Goal: Task Accomplishment & Management: Use online tool/utility

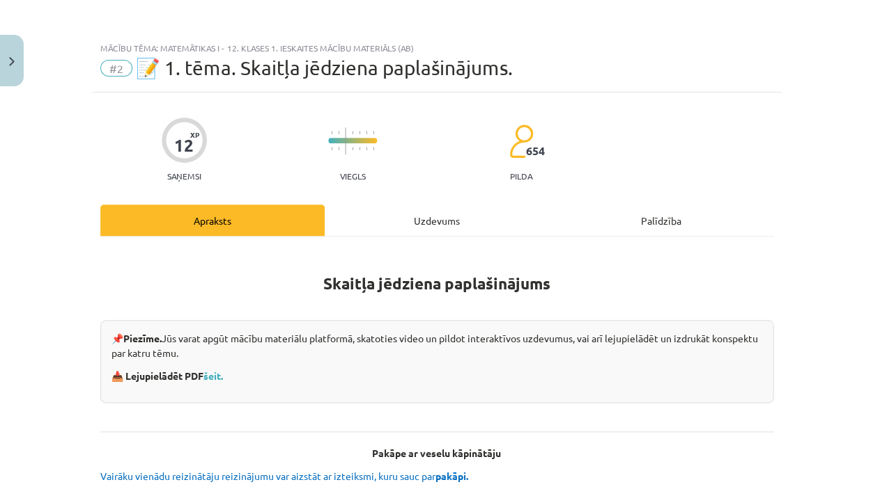
click at [416, 227] on div "Uzdevums" at bounding box center [436, 220] width 224 height 31
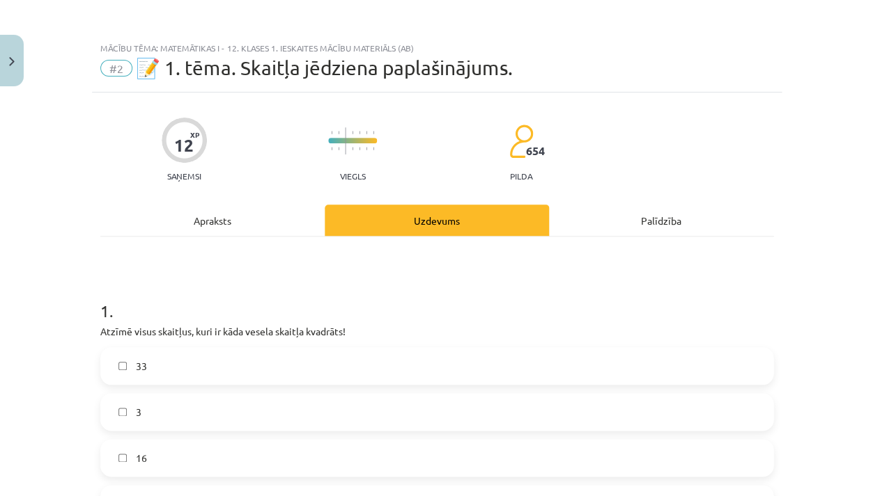
click at [272, 223] on div "Apraksts" at bounding box center [212, 220] width 224 height 31
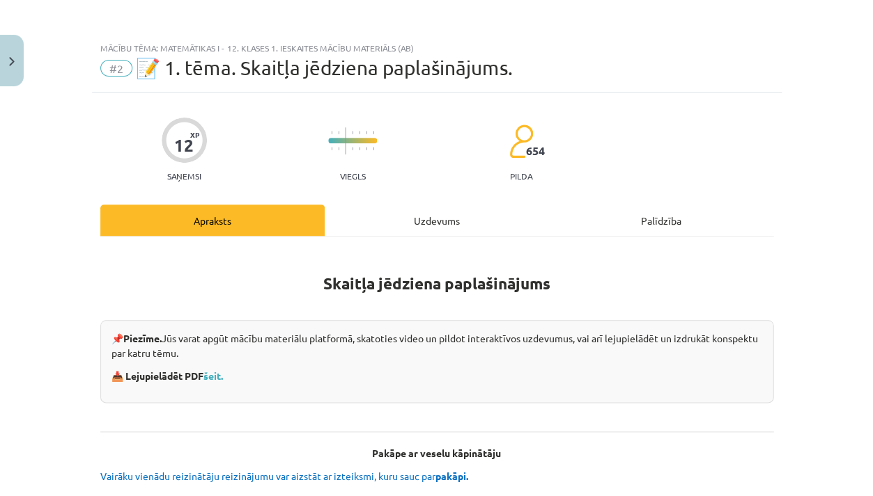
scroll to position [36, 0]
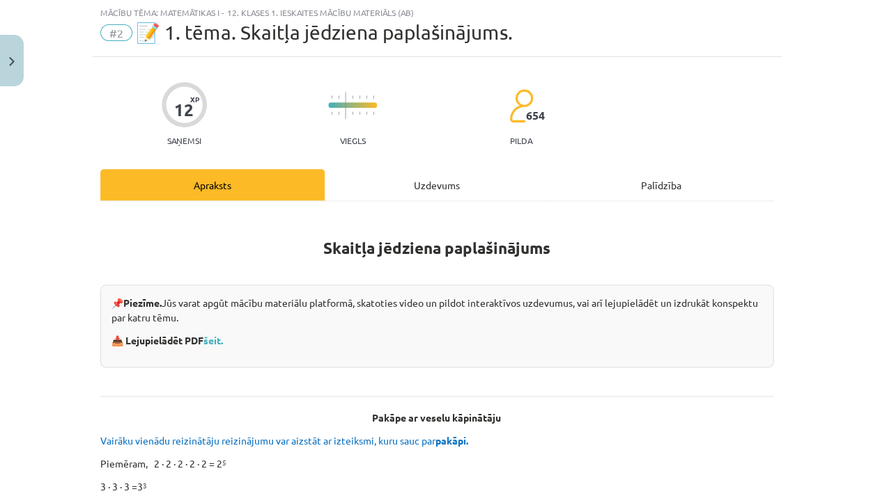
click at [465, 171] on div "Uzdevums" at bounding box center [436, 184] width 224 height 31
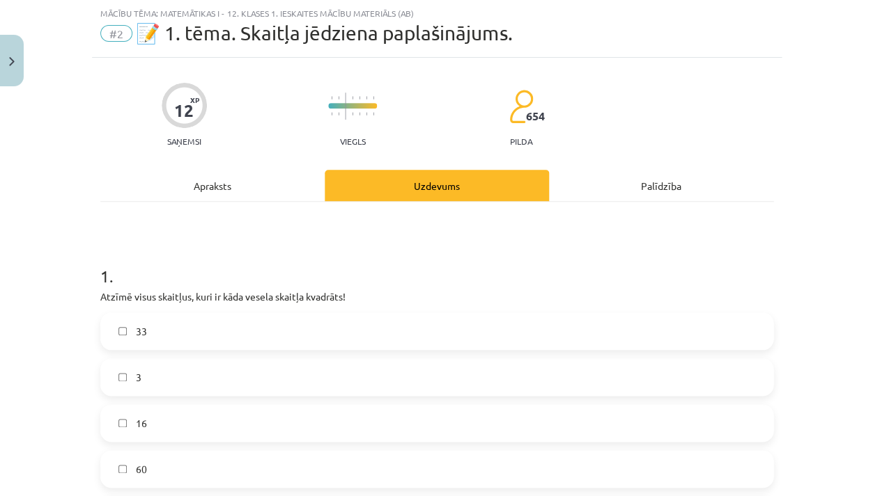
click at [201, 190] on div "Apraksts" at bounding box center [212, 185] width 224 height 31
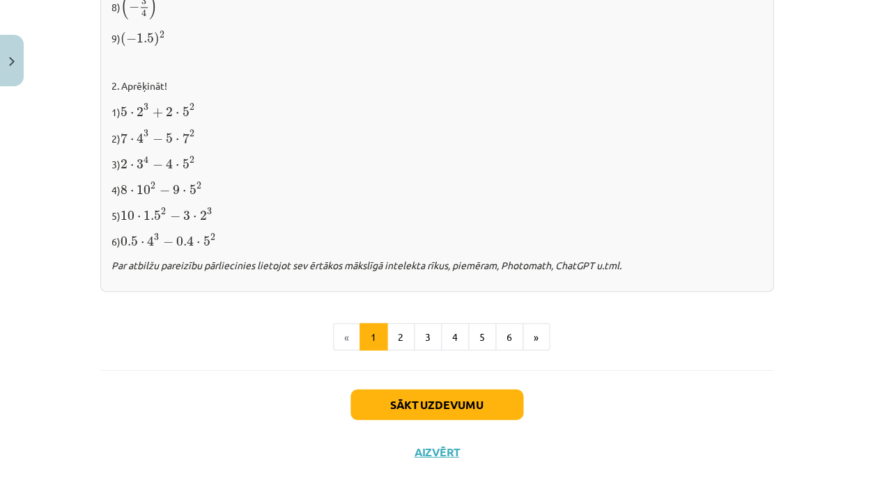
scroll to position [1471, 0]
click at [196, 190] on div "✍️ [PERSON_NAME] PATS! 1. Izpildi kāpināšanu! 1) 2 6 2 6 2) ( − 5 ) 3 ( − 5 ) 3…" at bounding box center [436, 2] width 673 height 581
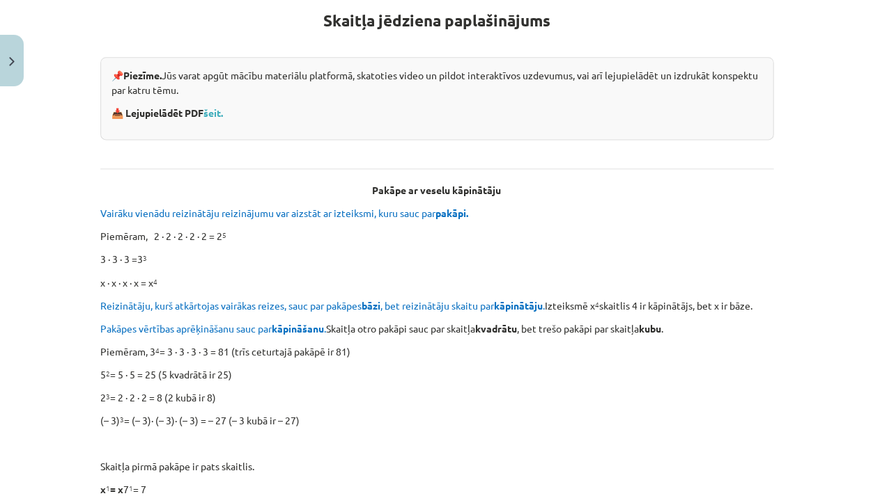
scroll to position [0, 0]
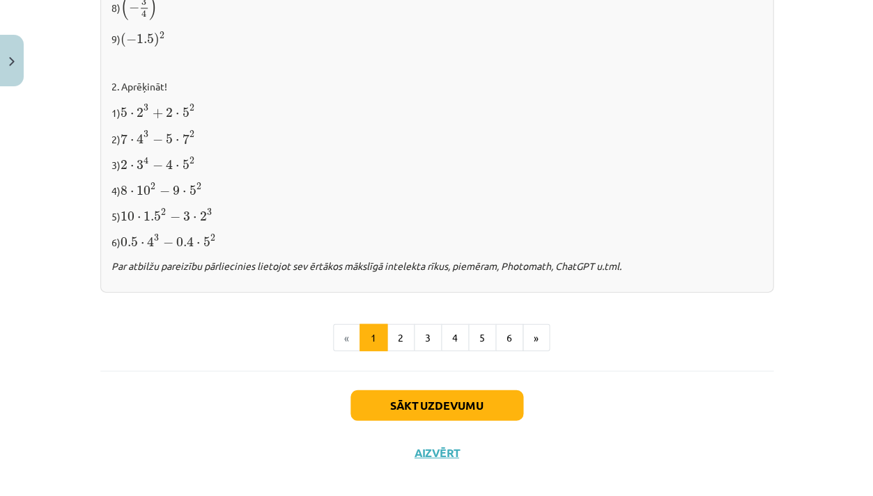
click at [383, 391] on button "Sākt uzdevumu" at bounding box center [436, 405] width 173 height 31
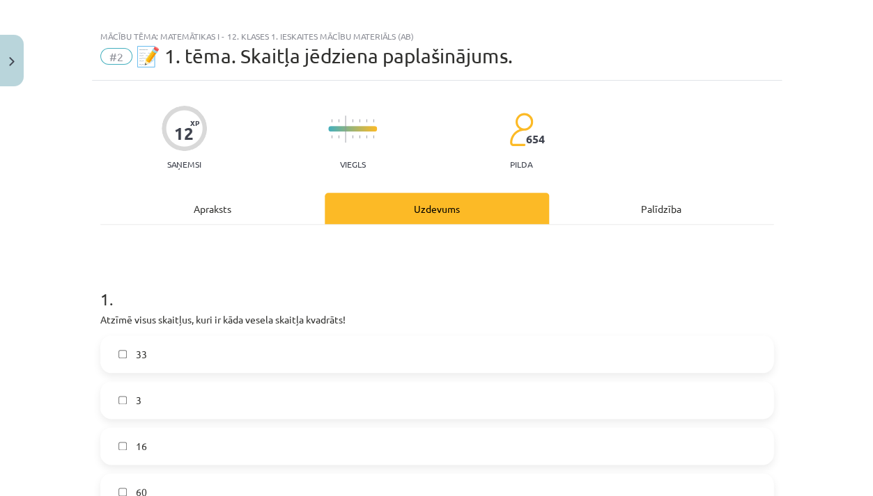
scroll to position [10, 0]
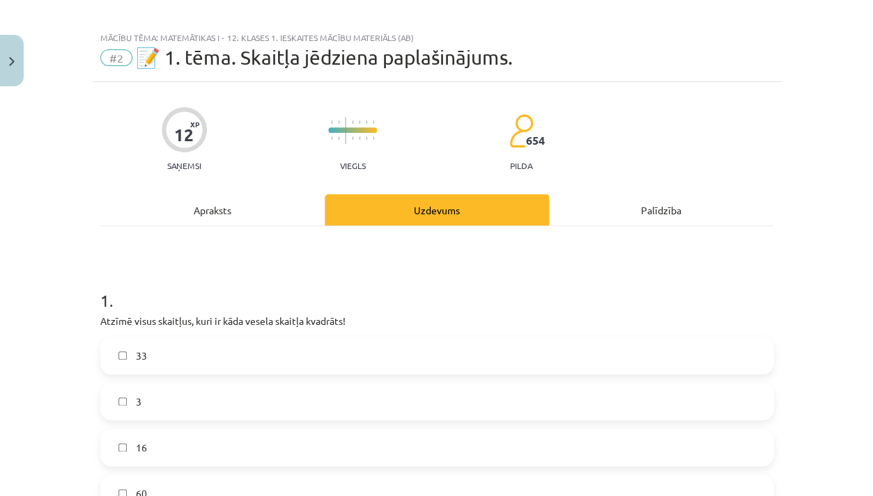
click at [169, 221] on div "Apraksts" at bounding box center [212, 209] width 224 height 31
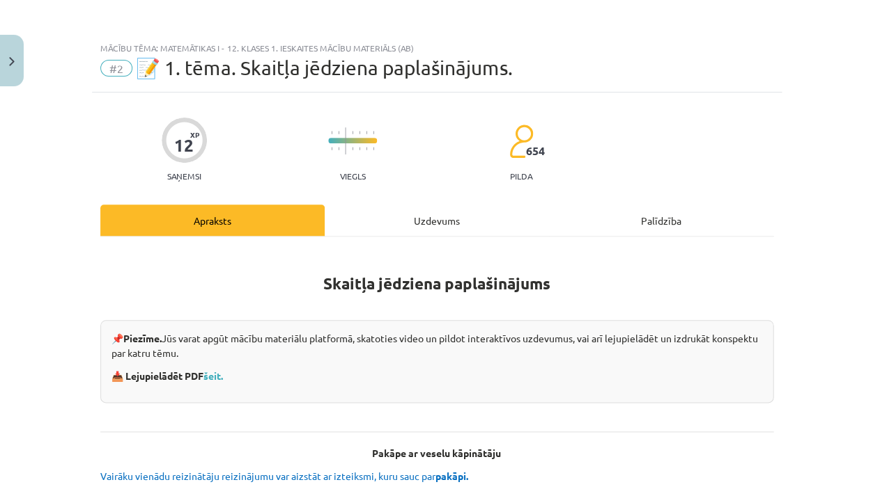
scroll to position [0, 0]
click at [408, 219] on div "Uzdevums" at bounding box center [436, 220] width 224 height 31
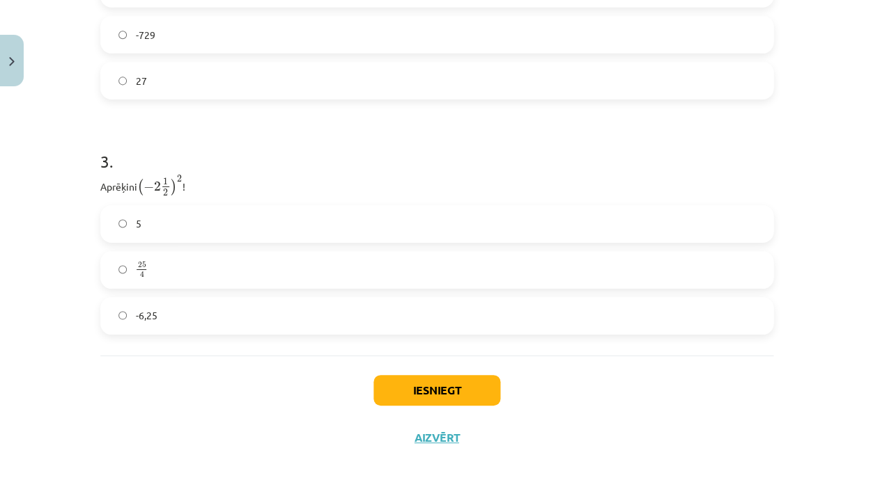
scroll to position [838, 0]
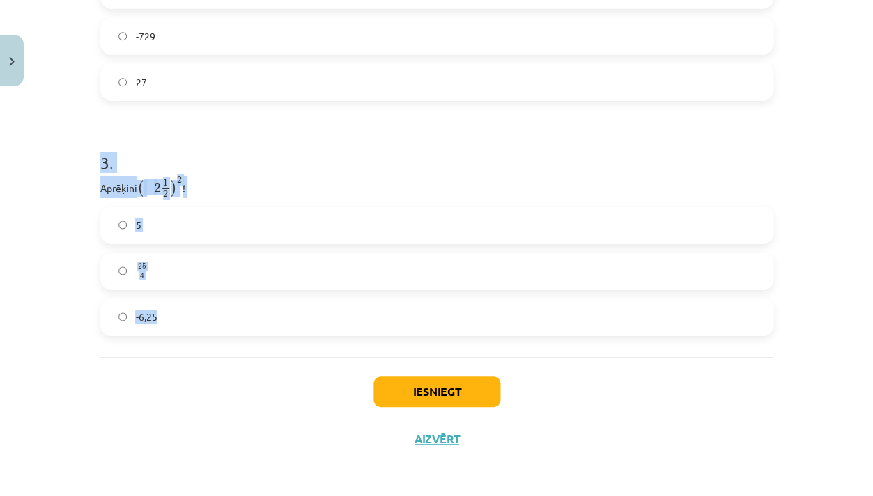
drag, startPoint x: 98, startPoint y: 164, endPoint x: 159, endPoint y: 349, distance: 194.9
copy div "3 . Aprēķini ( − 2 1 2 ) 2 ( − 2 1 2 ) 2 ! 5 25 4 25 4 -6,25"
click at [42, 137] on div "Mācību tēma: Matemātikas i - 12. klases 1. ieskaites mācību materiāls (ab) #2 📝…" at bounding box center [436, 248] width 873 height 496
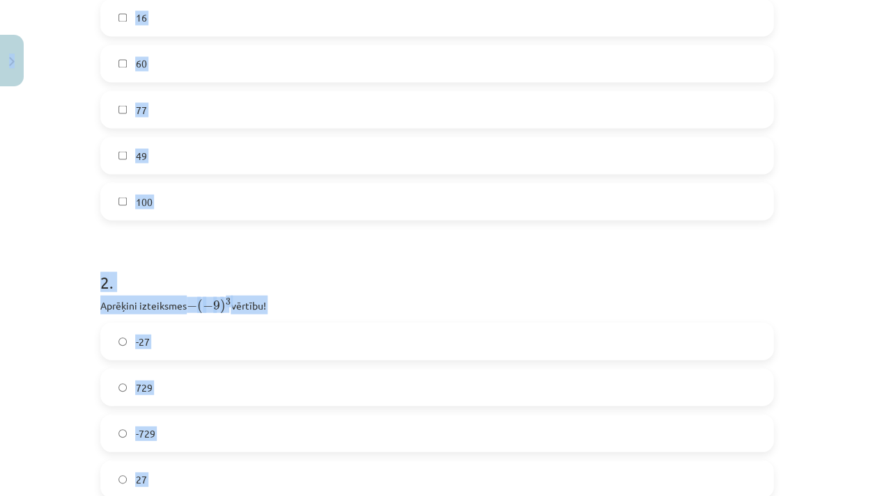
scroll to position [283, 0]
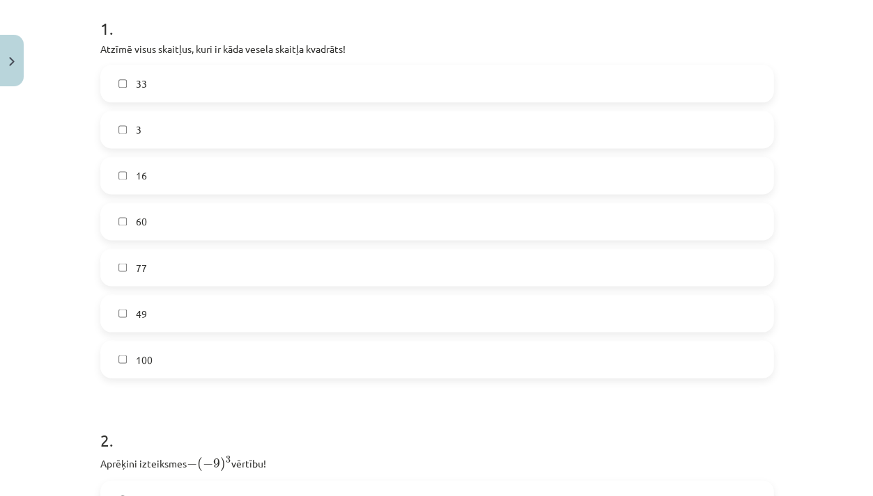
click at [54, 167] on div "Mācību tēma: Matemātikas i - 12. klases 1. ieskaites mācību materiāls (ab) #2 📝…" at bounding box center [436, 248] width 873 height 496
click at [153, 361] on label "100" at bounding box center [437, 359] width 670 height 35
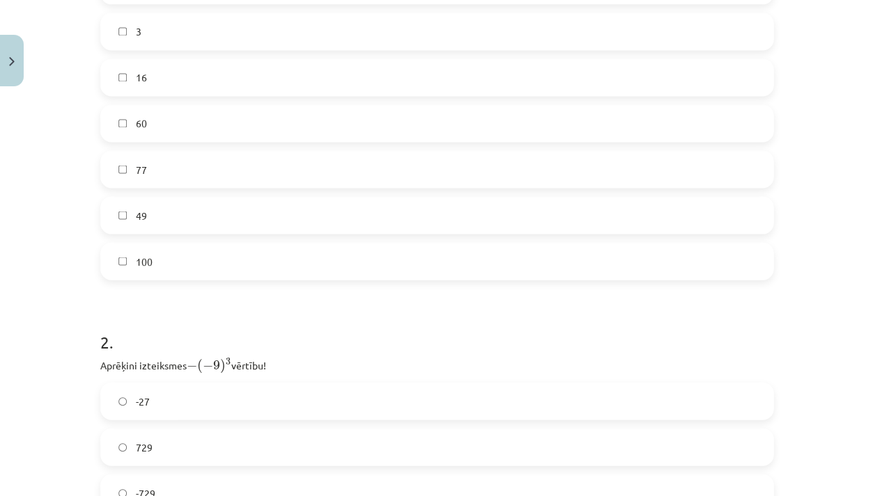
scroll to position [380, 0]
click at [174, 214] on label "49" at bounding box center [437, 216] width 670 height 35
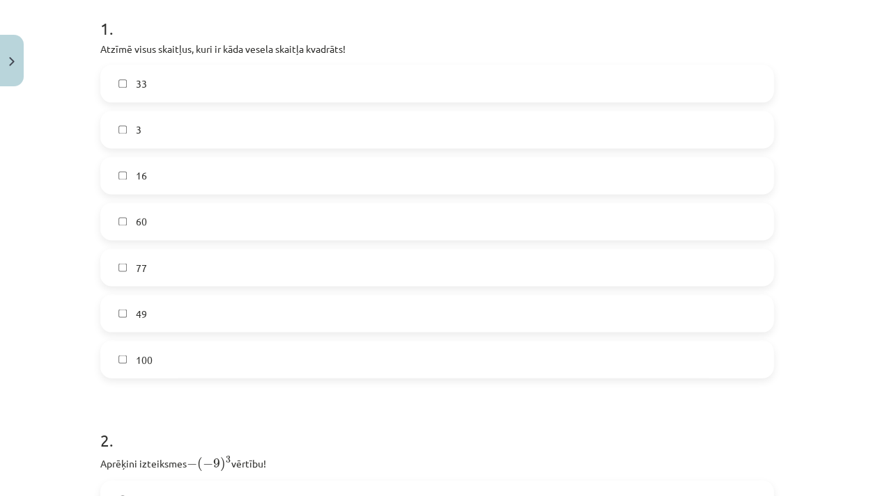
scroll to position [287, 0]
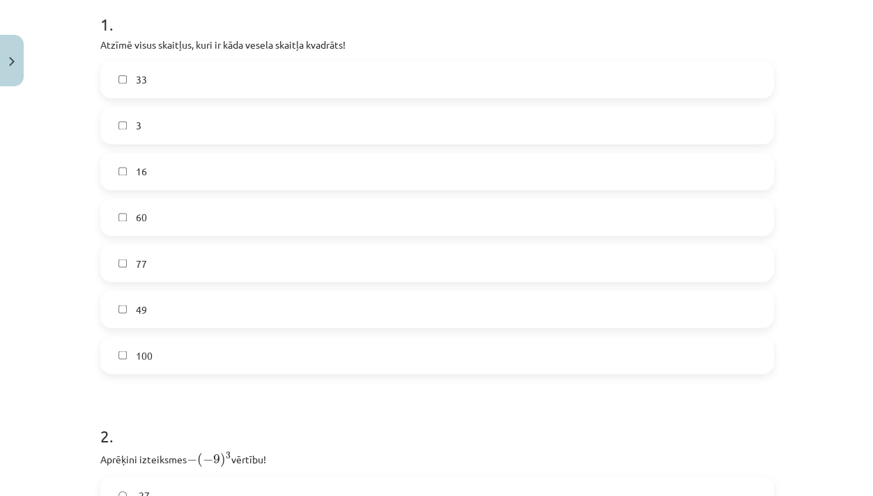
click at [150, 225] on label "60" at bounding box center [437, 217] width 670 height 35
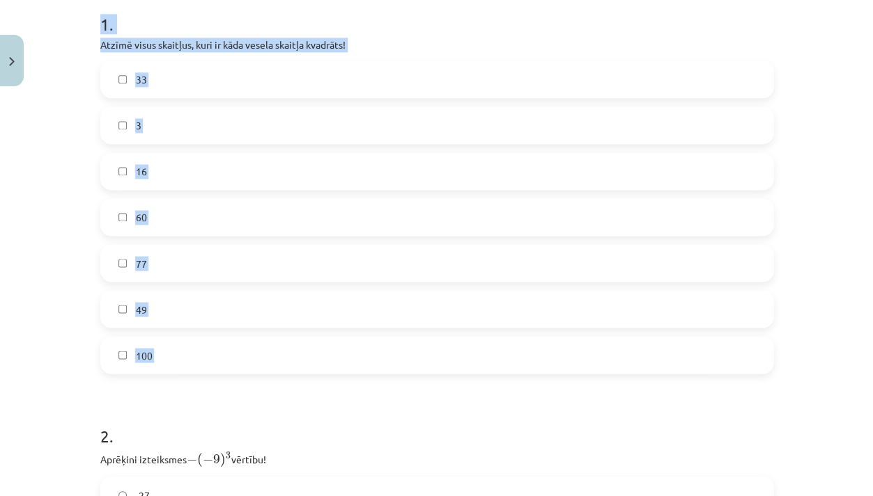
drag, startPoint x: 98, startPoint y: 21, endPoint x: 140, endPoint y: 388, distance: 369.3
click at [140, 388] on div "12 XP Saņemsi Viegls 654 pilda Apraksts Uzdevums Palīdzība 1 . Atzīmē visus ska…" at bounding box center [436, 410] width 689 height 1208
copy div "1 . Atzīmē visus skaitļus, kuri ir kāda vesela skaitļa kvadrāts! 33 3 16 60 77 …"
click at [114, 217] on label "60" at bounding box center [437, 217] width 670 height 35
drag, startPoint x: 97, startPoint y: 26, endPoint x: 141, endPoint y: 380, distance: 356.4
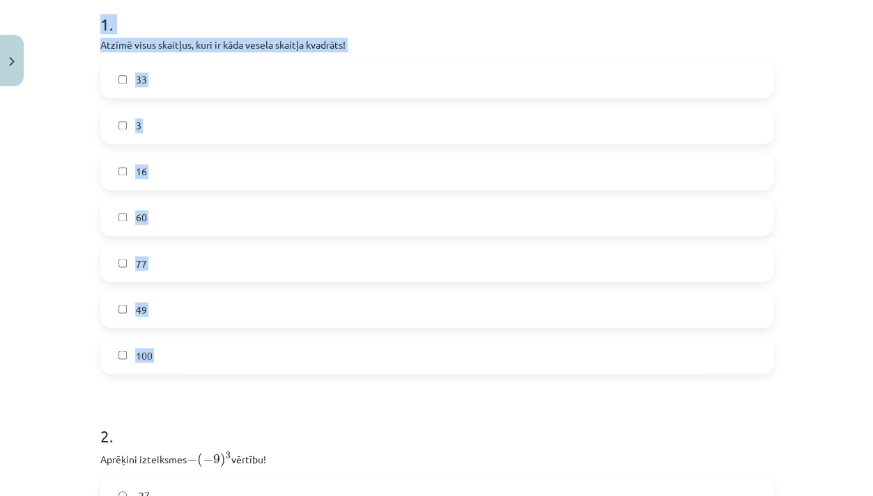
click at [141, 380] on div "12 XP Saņemsi Viegls 654 pilda Apraksts Uzdevums Palīdzība 1 . Atzīmē visus ska…" at bounding box center [436, 410] width 689 height 1208
copy div "1 . Atzīmē visus skaitļus, kuri ir kāda vesela skaitļa kvadrāts! 33 3 16 60 77 …"
click at [71, 341] on div "Mācību tēma: Matemātikas i - 12. klases 1. ieskaites mācību materiāls (ab) #2 📝…" at bounding box center [436, 248] width 873 height 496
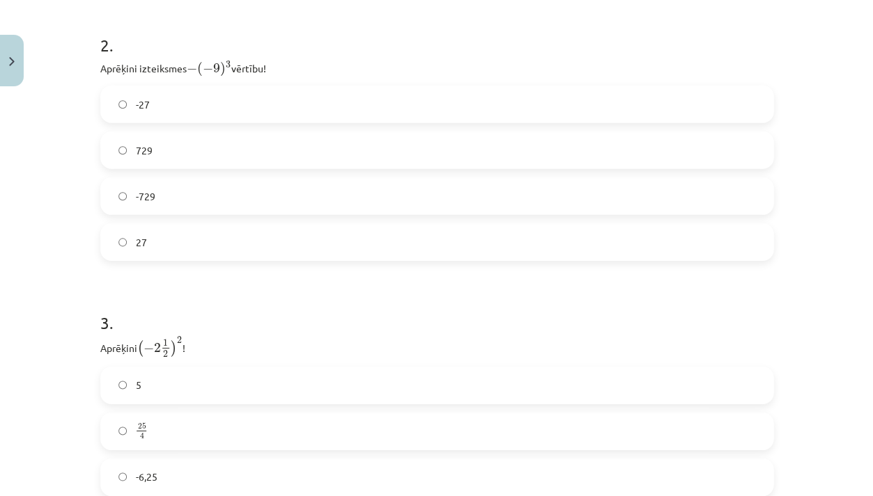
scroll to position [650, 0]
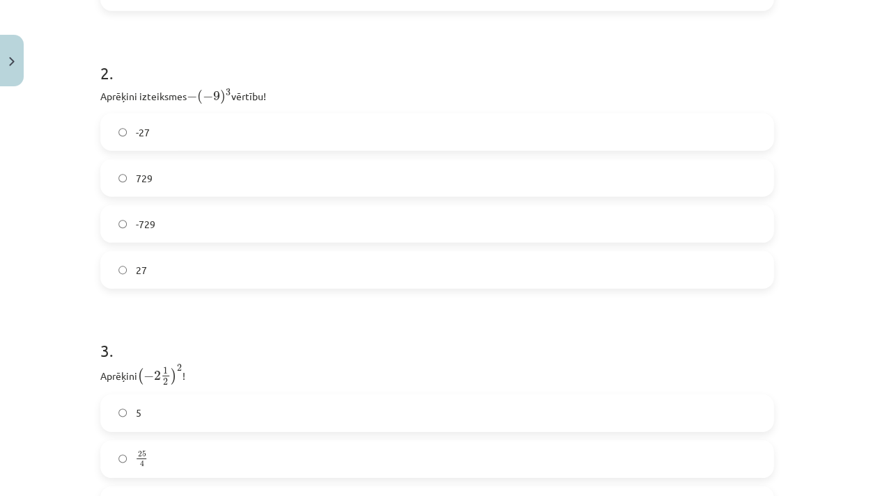
click at [223, 185] on label "729" at bounding box center [437, 178] width 670 height 35
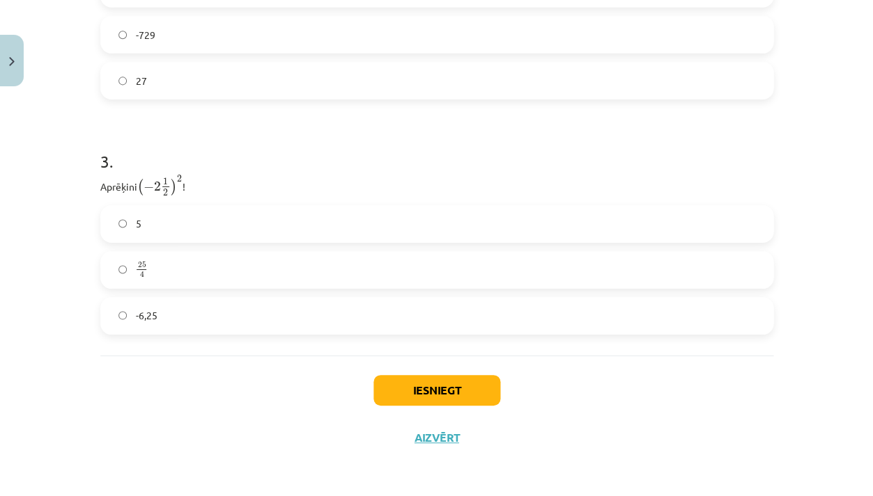
scroll to position [838, 0]
drag, startPoint x: 155, startPoint y: 185, endPoint x: 162, endPoint y: 191, distance: 9.4
click at [162, 191] on span "( − 2 1 2 )" at bounding box center [157, 189] width 40 height 18
click at [157, 186] on span "2" at bounding box center [157, 188] width 7 height 10
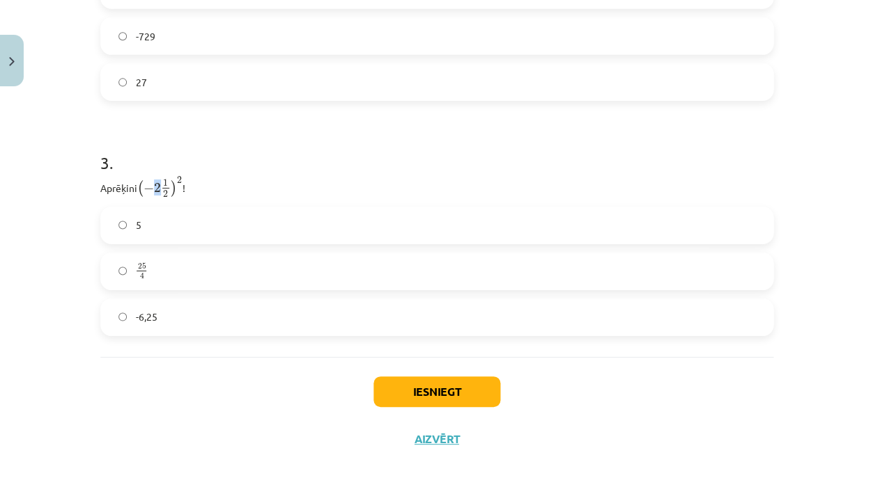
click at [157, 186] on span "2" at bounding box center [157, 188] width 7 height 10
click at [203, 208] on label "5" at bounding box center [437, 225] width 670 height 35
click at [169, 192] on span "1 2" at bounding box center [166, 192] width 10 height 0
click at [168, 191] on span "2" at bounding box center [165, 194] width 5 height 7
click at [163, 188] on span "1 2" at bounding box center [166, 189] width 10 height 18
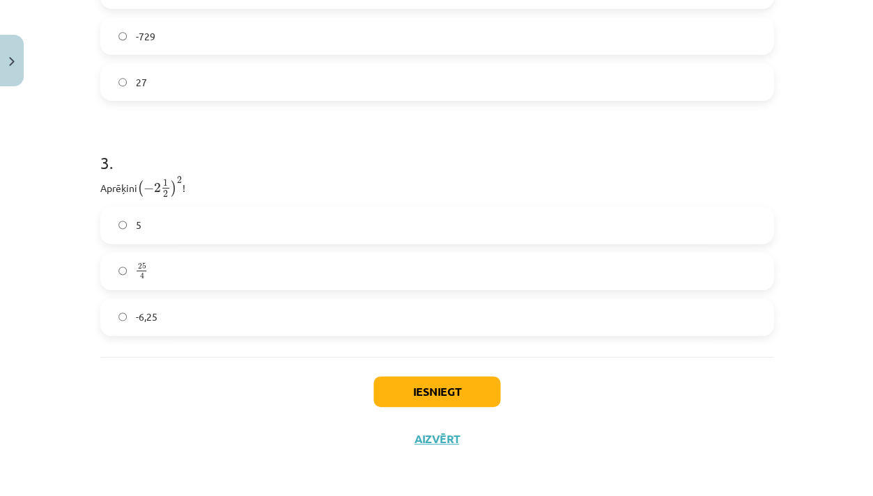
click at [81, 285] on div "Mācību tēma: Matemātikas i - 12. klases 1. ieskaites mācību materiāls (ab) #2 📝…" at bounding box center [436, 248] width 873 height 496
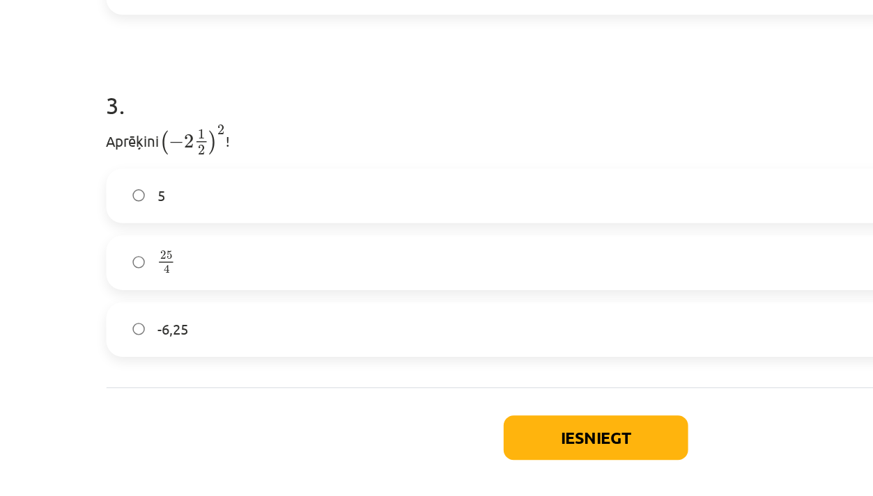
scroll to position [770, 0]
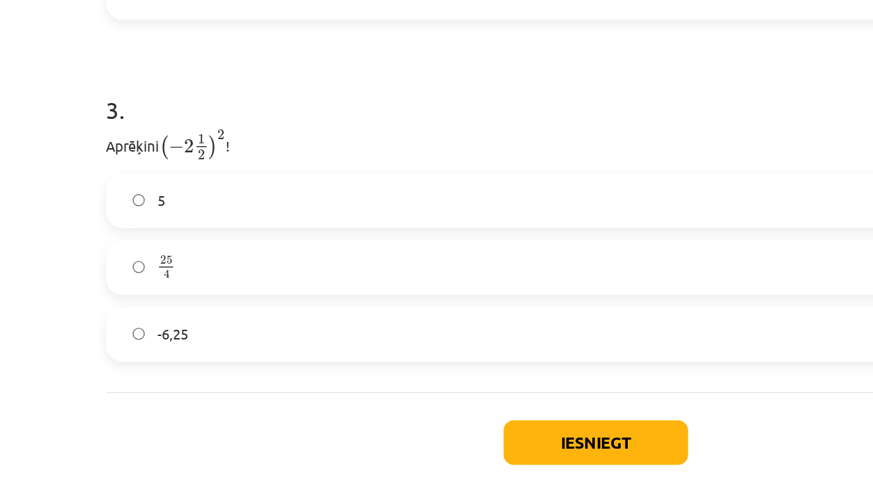
click at [143, 322] on label "25 4 25 4" at bounding box center [437, 339] width 670 height 35
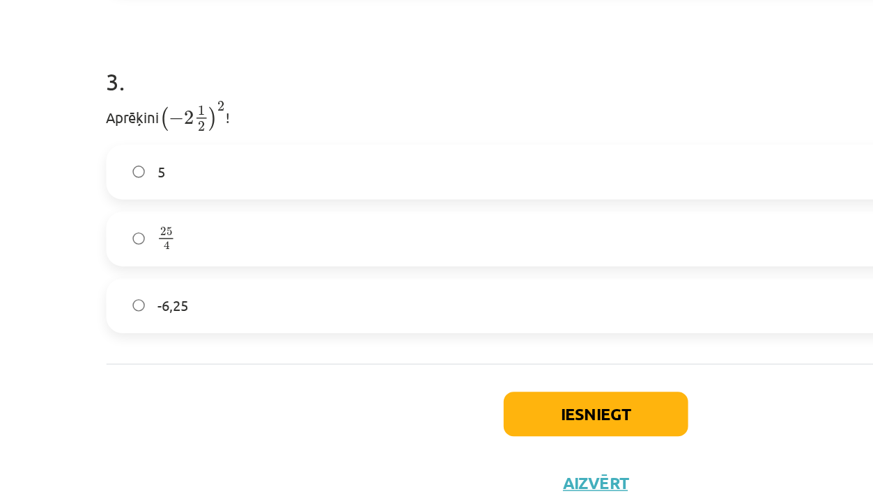
scroll to position [331, 0]
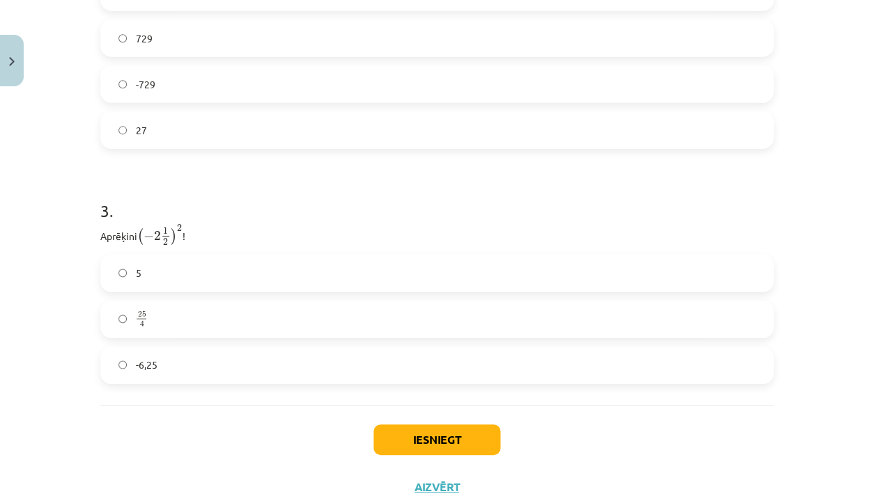
click at [413, 441] on button "Iesniegt" at bounding box center [436, 440] width 127 height 31
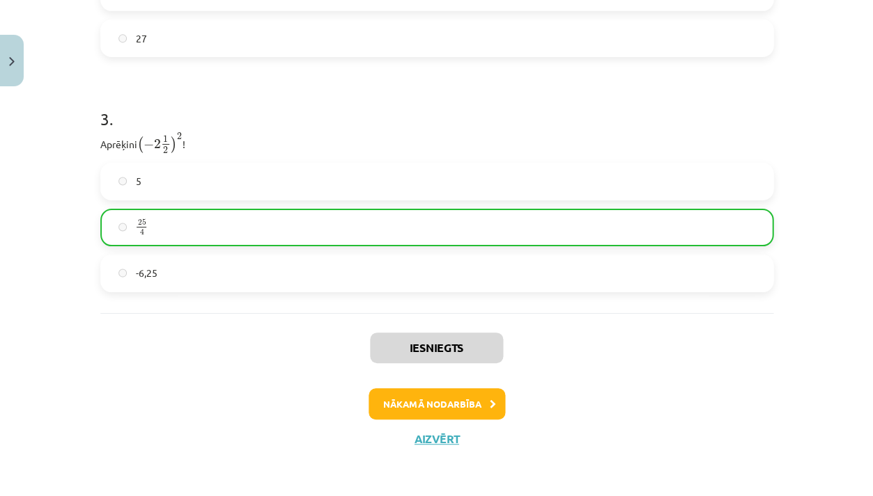
click at [437, 396] on button "Nākamā nodarbība" at bounding box center [436, 405] width 136 height 32
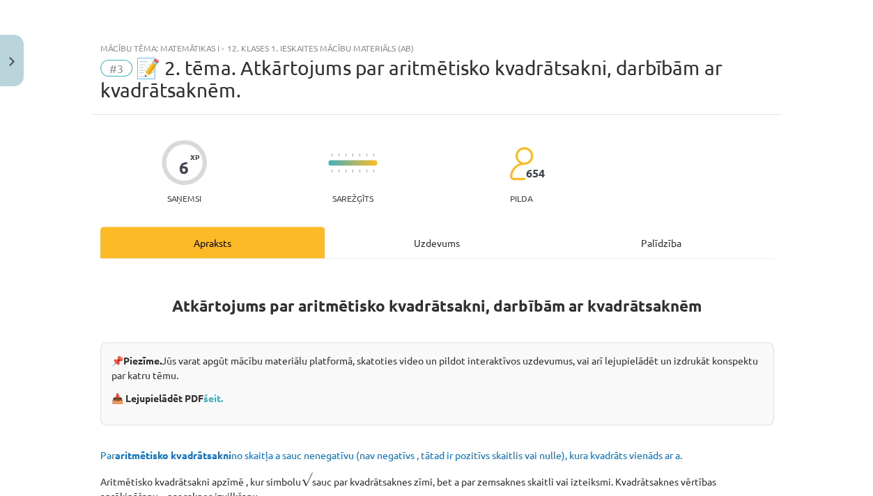
scroll to position [0, 0]
click at [438, 243] on div "Uzdevums" at bounding box center [436, 242] width 224 height 31
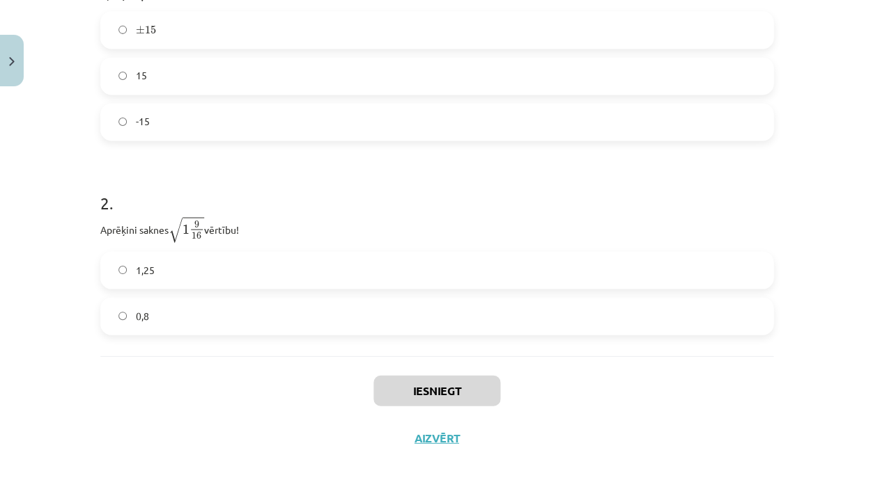
scroll to position [361, 0]
click at [435, 445] on div "Iesniegt Aizvērt" at bounding box center [436, 405] width 673 height 97
click at [436, 436] on button "Aizvērt" at bounding box center [436, 439] width 53 height 14
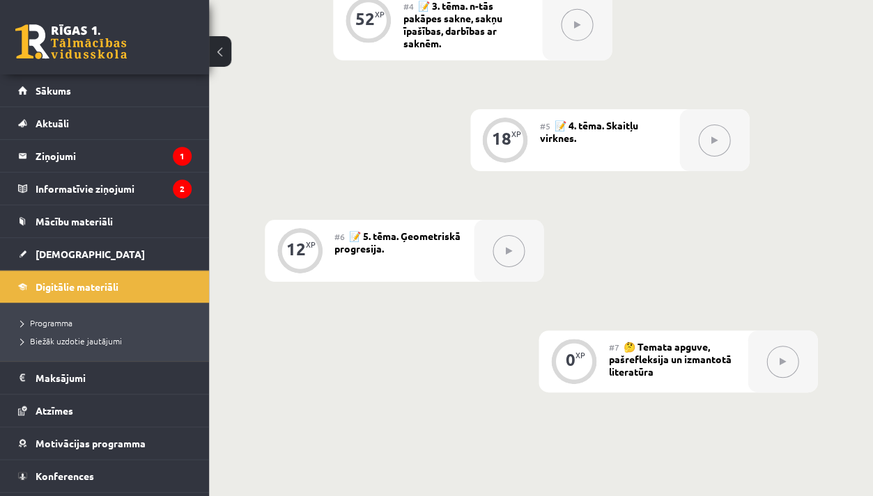
scroll to position [609, 0]
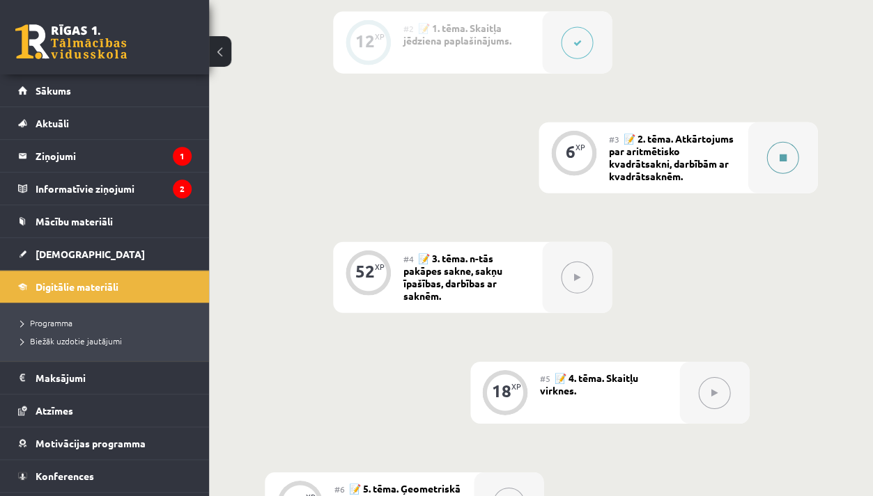
click at [758, 147] on div at bounding box center [782, 158] width 70 height 71
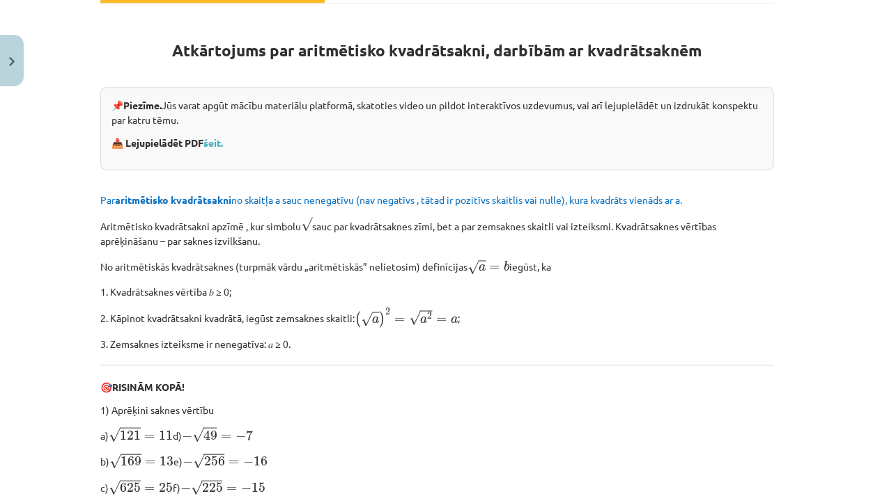
scroll to position [0, 0]
